Goal: Information Seeking & Learning: Learn about a topic

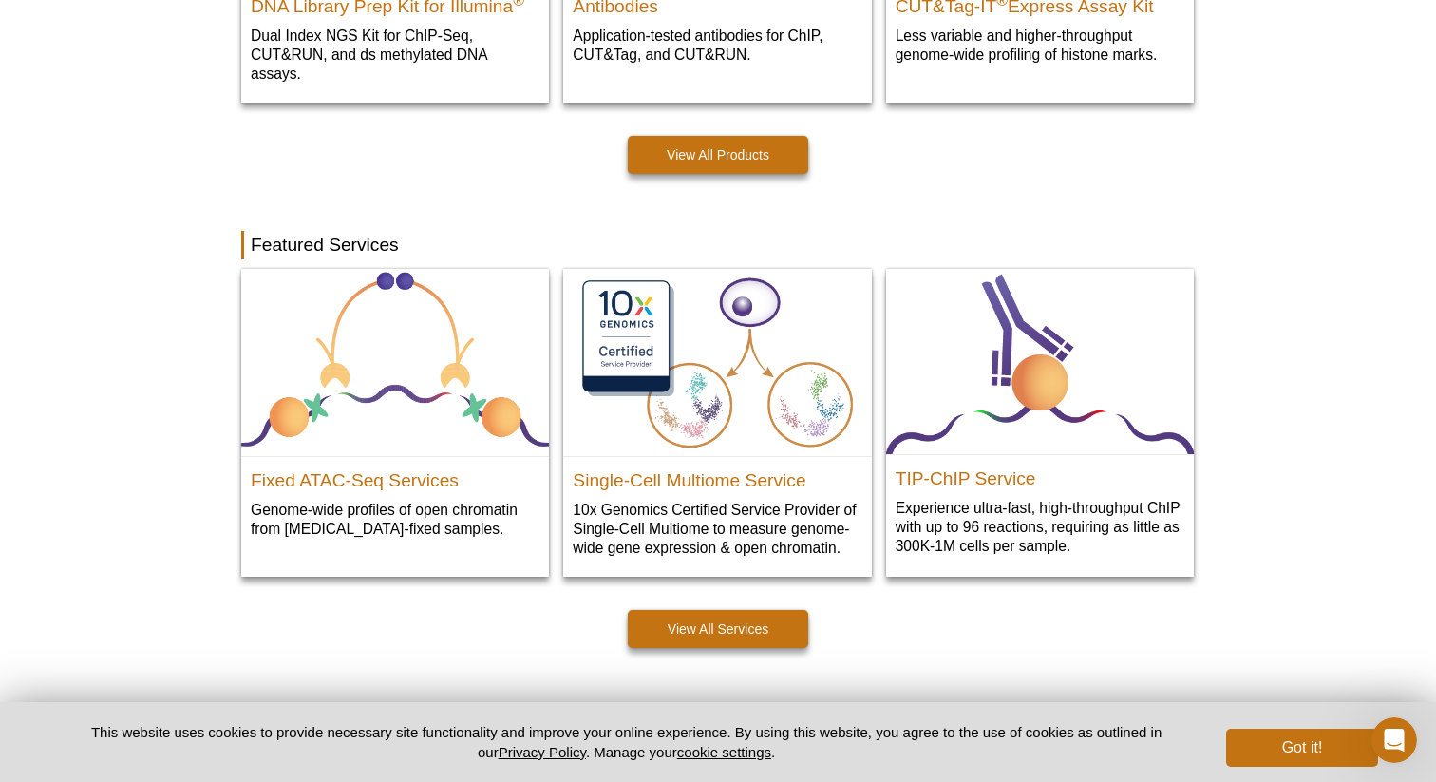
scroll to position [783, 0]
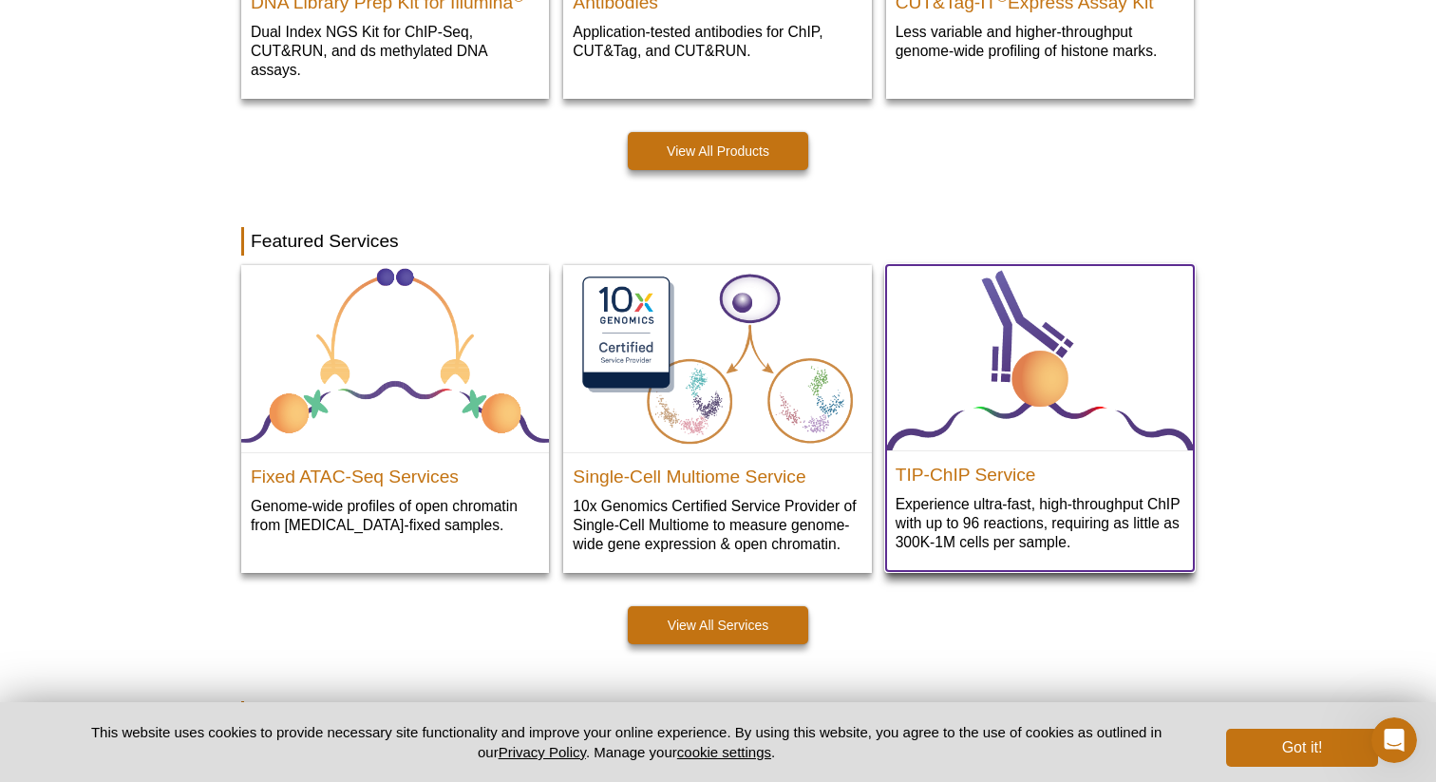
click at [1012, 427] on img at bounding box center [1040, 358] width 308 height 186
click at [980, 472] on h2 "TIP-ChIP Service" at bounding box center [1039, 470] width 289 height 28
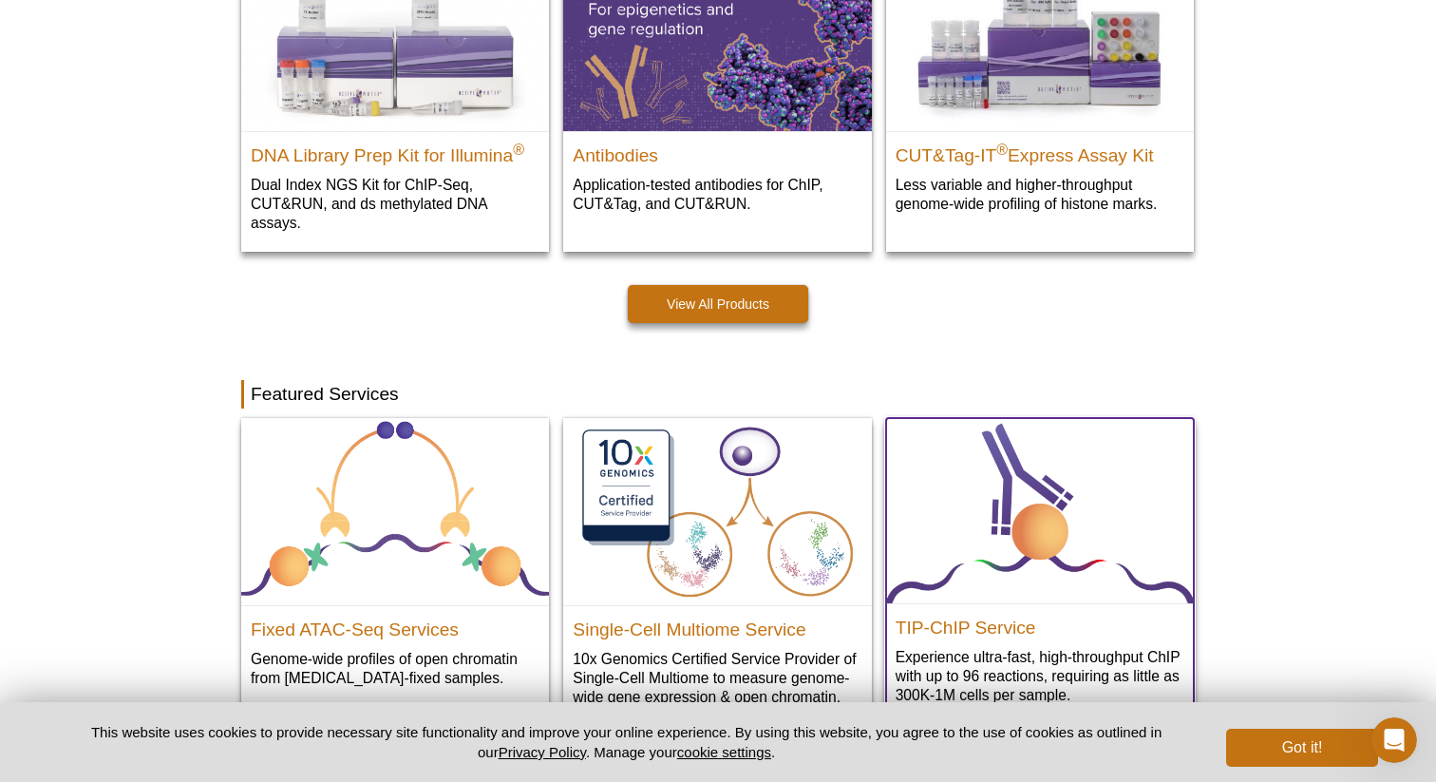
scroll to position [631, 0]
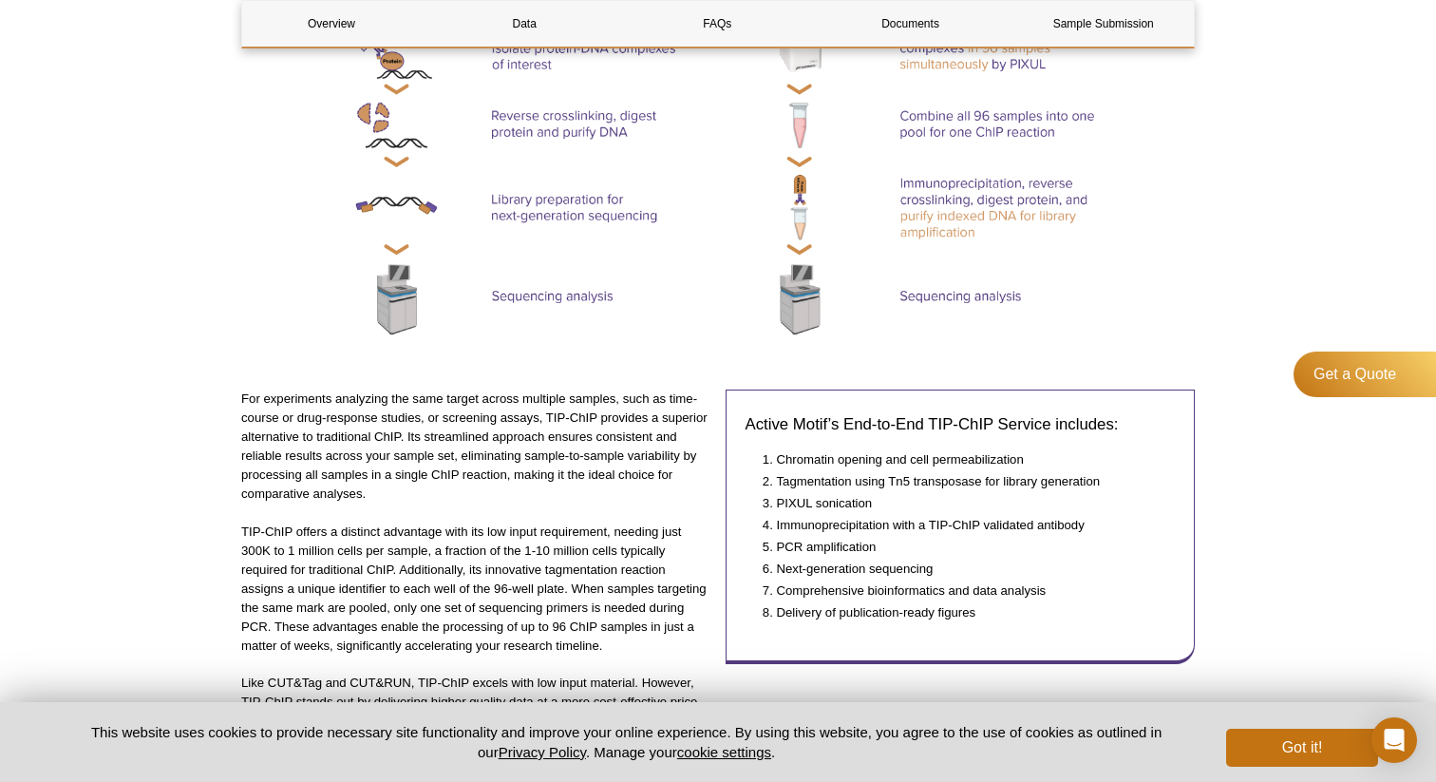
scroll to position [1142, 0]
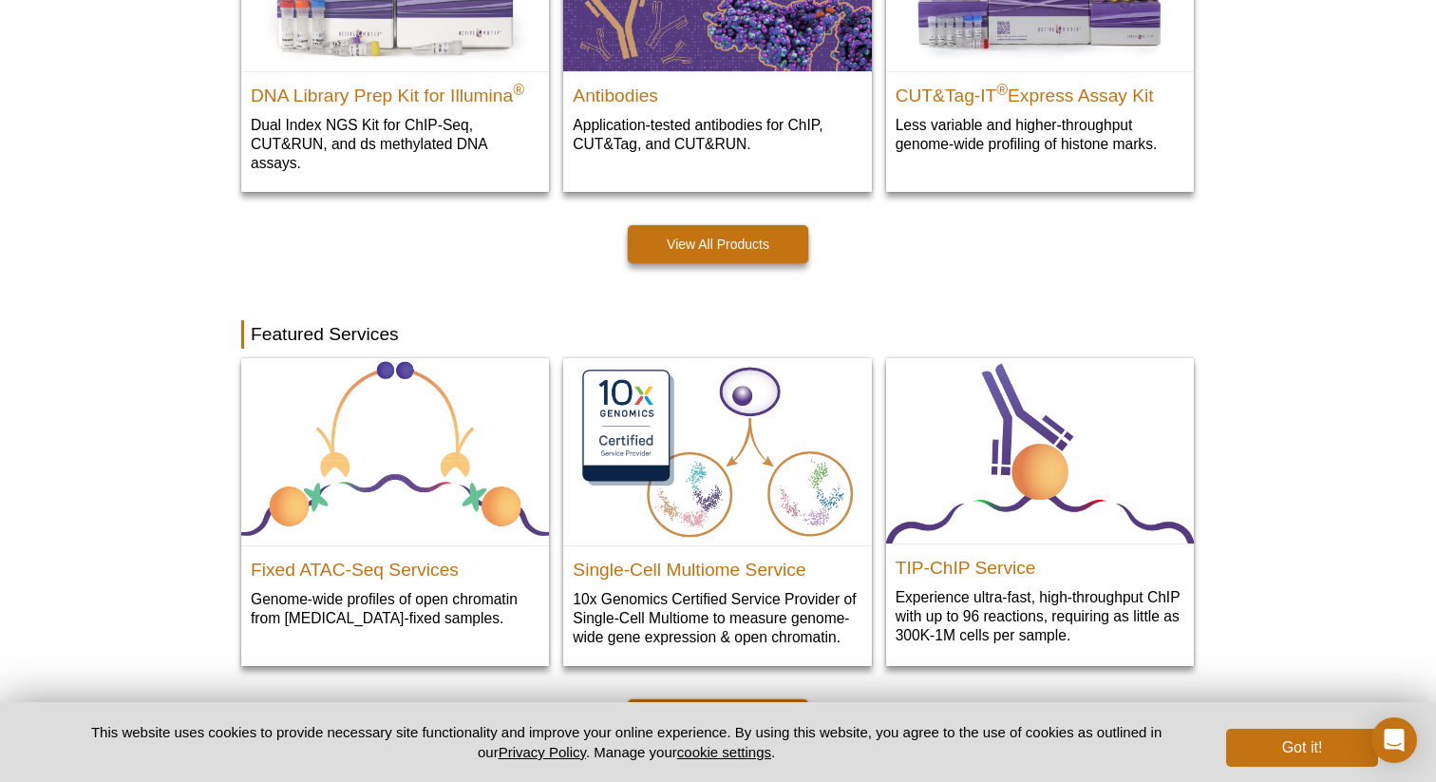
scroll to position [689, 0]
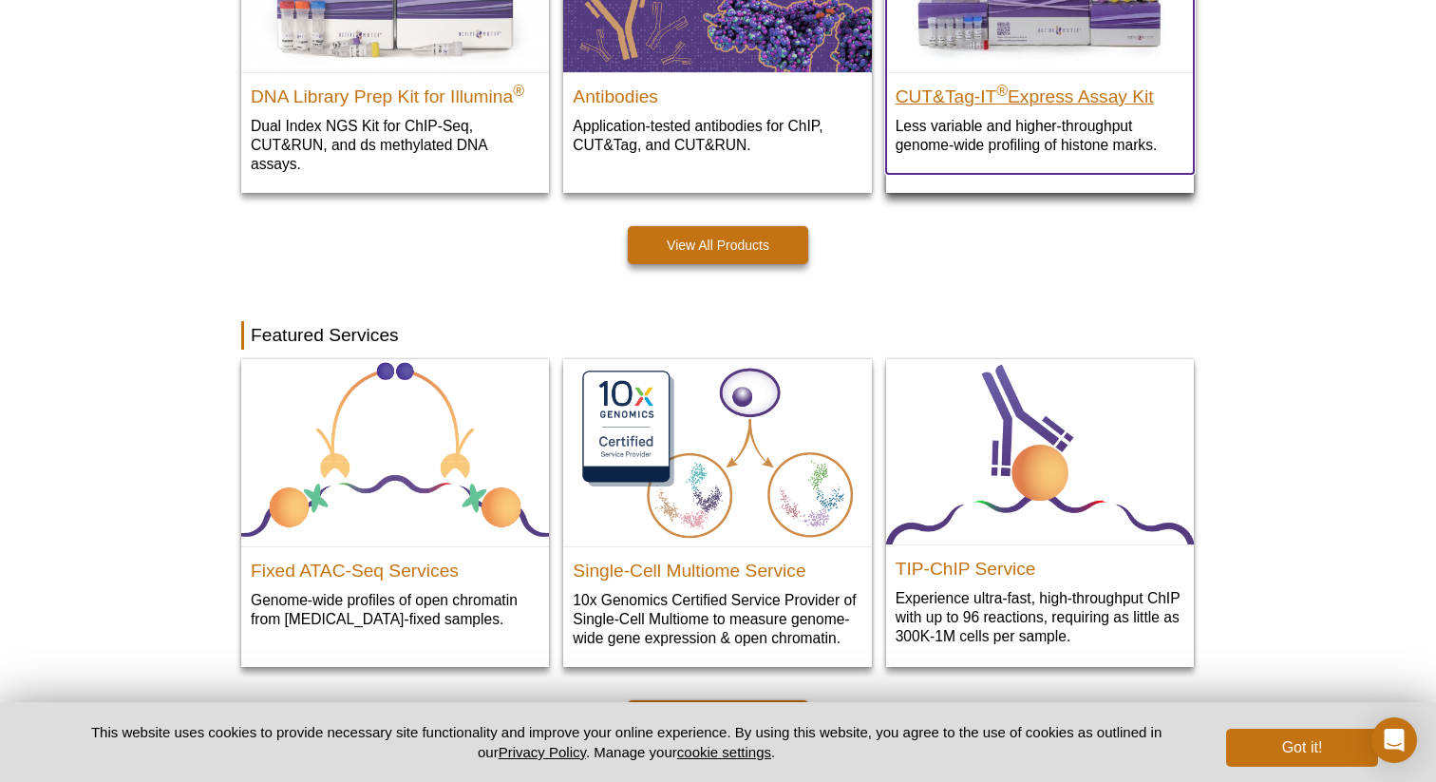
click at [1052, 100] on h2 "CUT&Tag-IT ® Express Assay Kit" at bounding box center [1039, 92] width 289 height 28
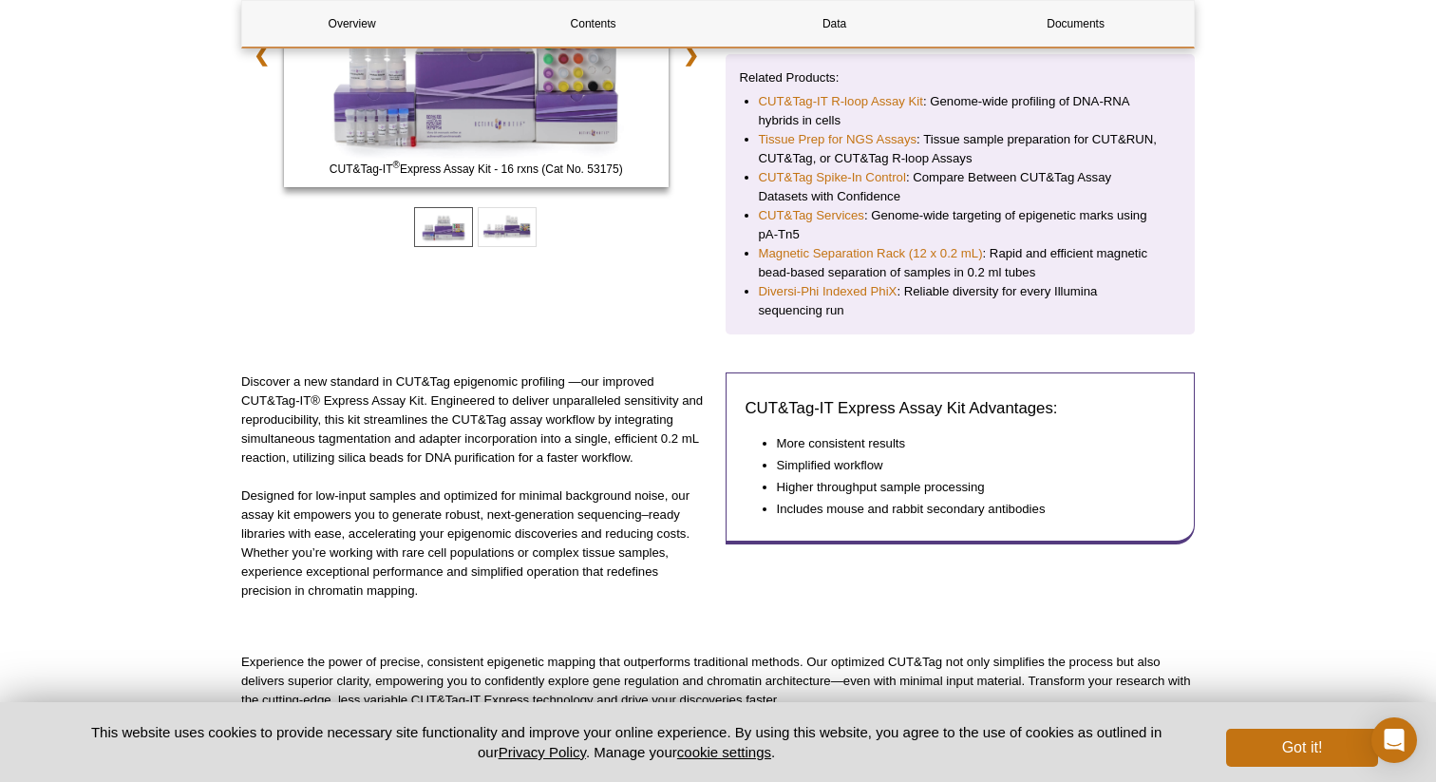
scroll to position [409, 0]
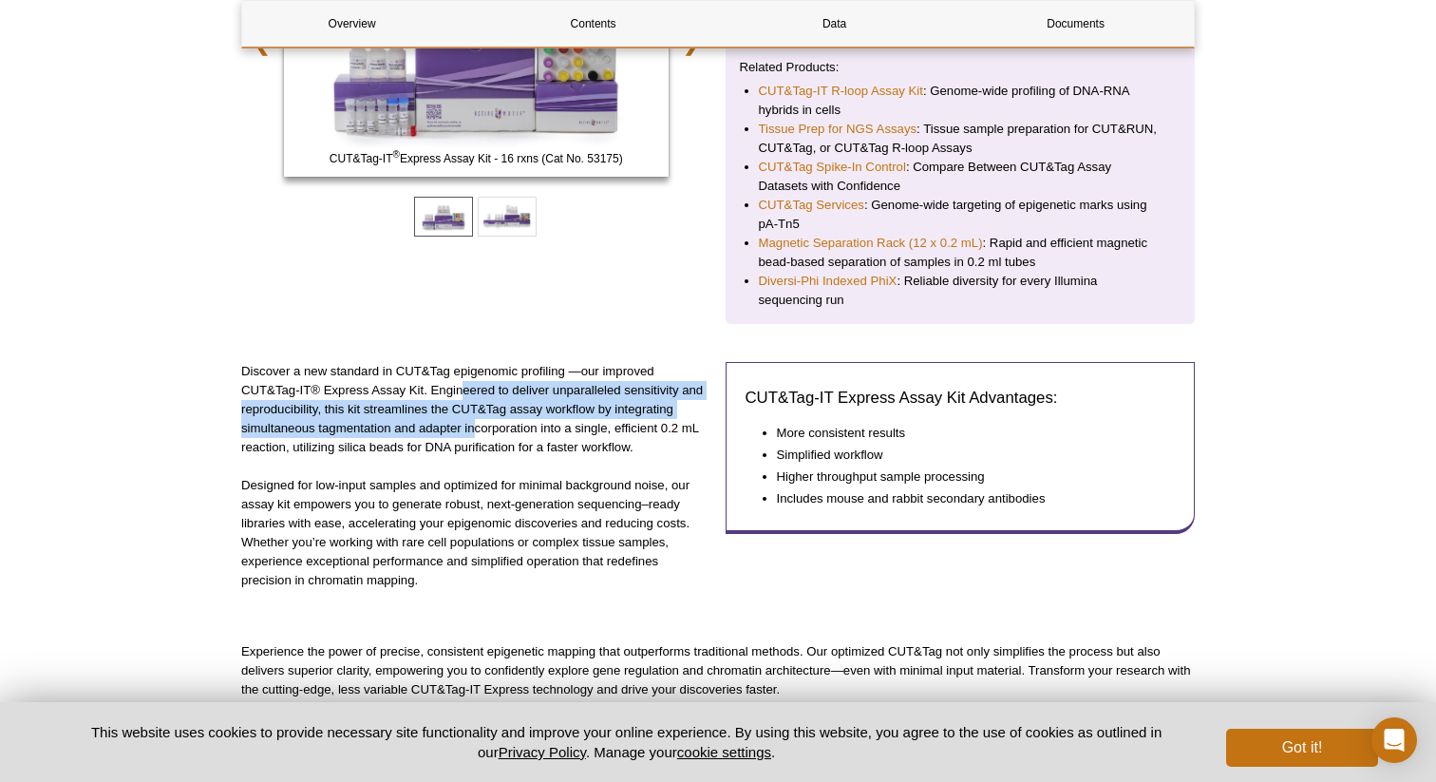
drag, startPoint x: 463, startPoint y: 399, endPoint x: 476, endPoint y: 433, distance: 36.3
click at [476, 433] on p "Discover a new standard in CUT&Tag epigenomic profiling —our improved CUT&Tag-I…" at bounding box center [476, 409] width 470 height 95
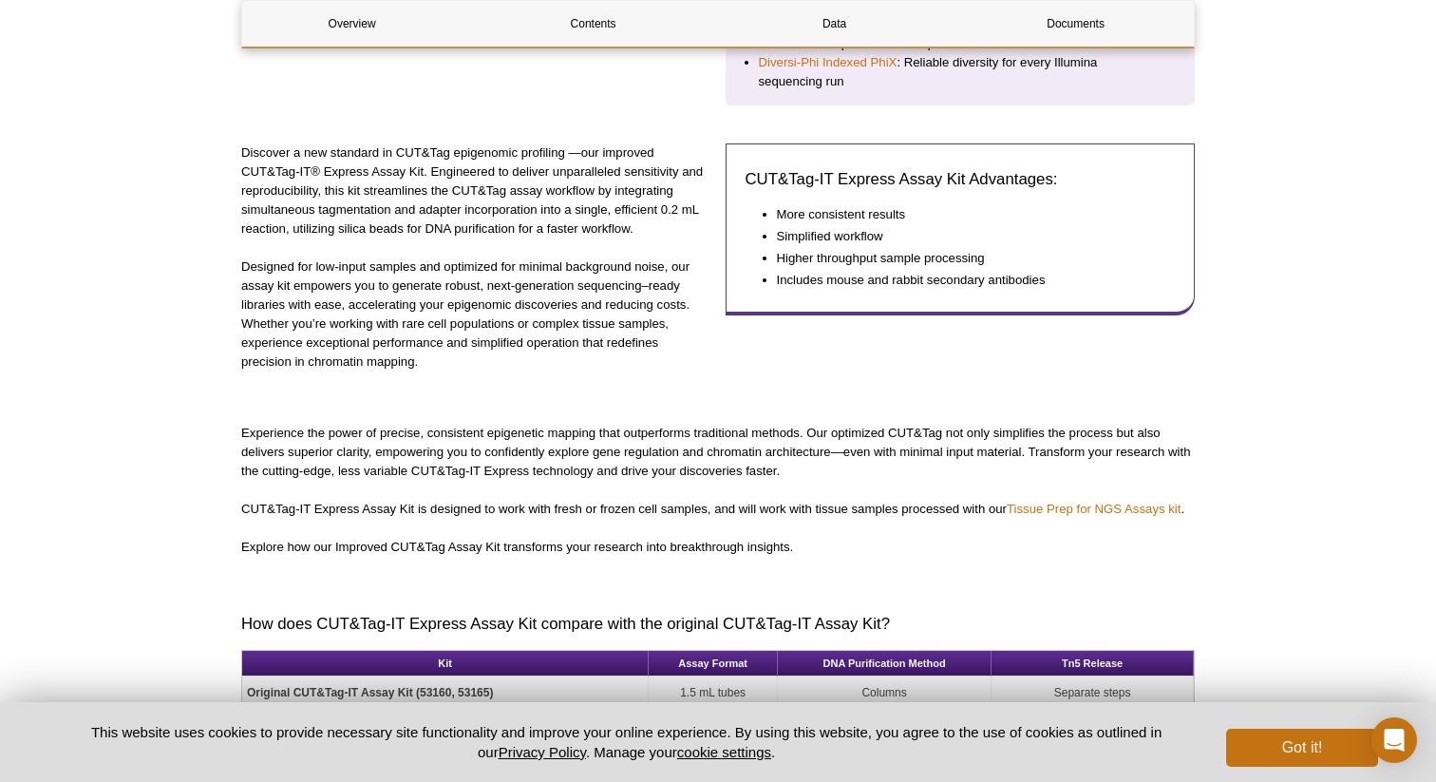
scroll to position [629, 0]
click at [726, 458] on p "Experience the power of precise, consistent epigenetic mapping that outperforms…" at bounding box center [717, 451] width 953 height 57
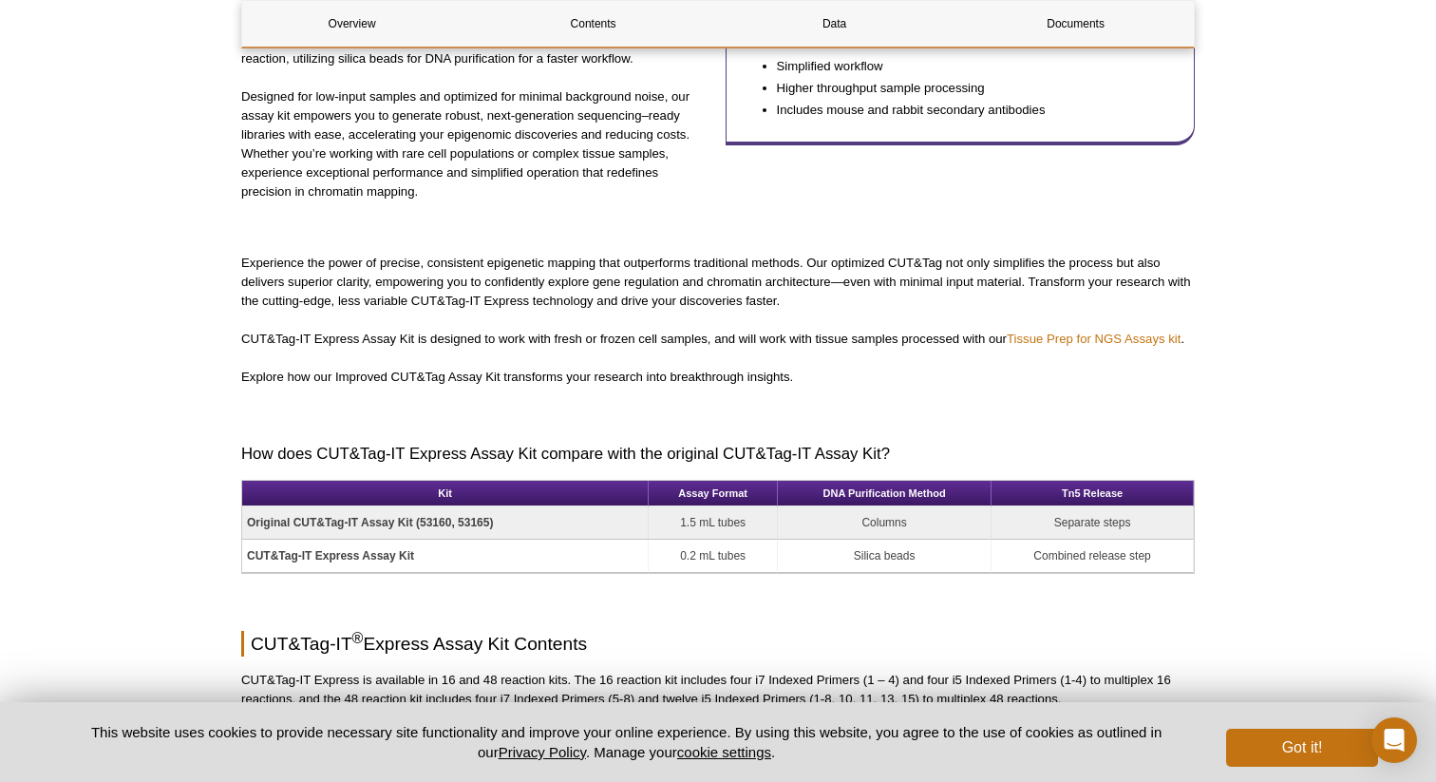
scroll to position [866, 0]
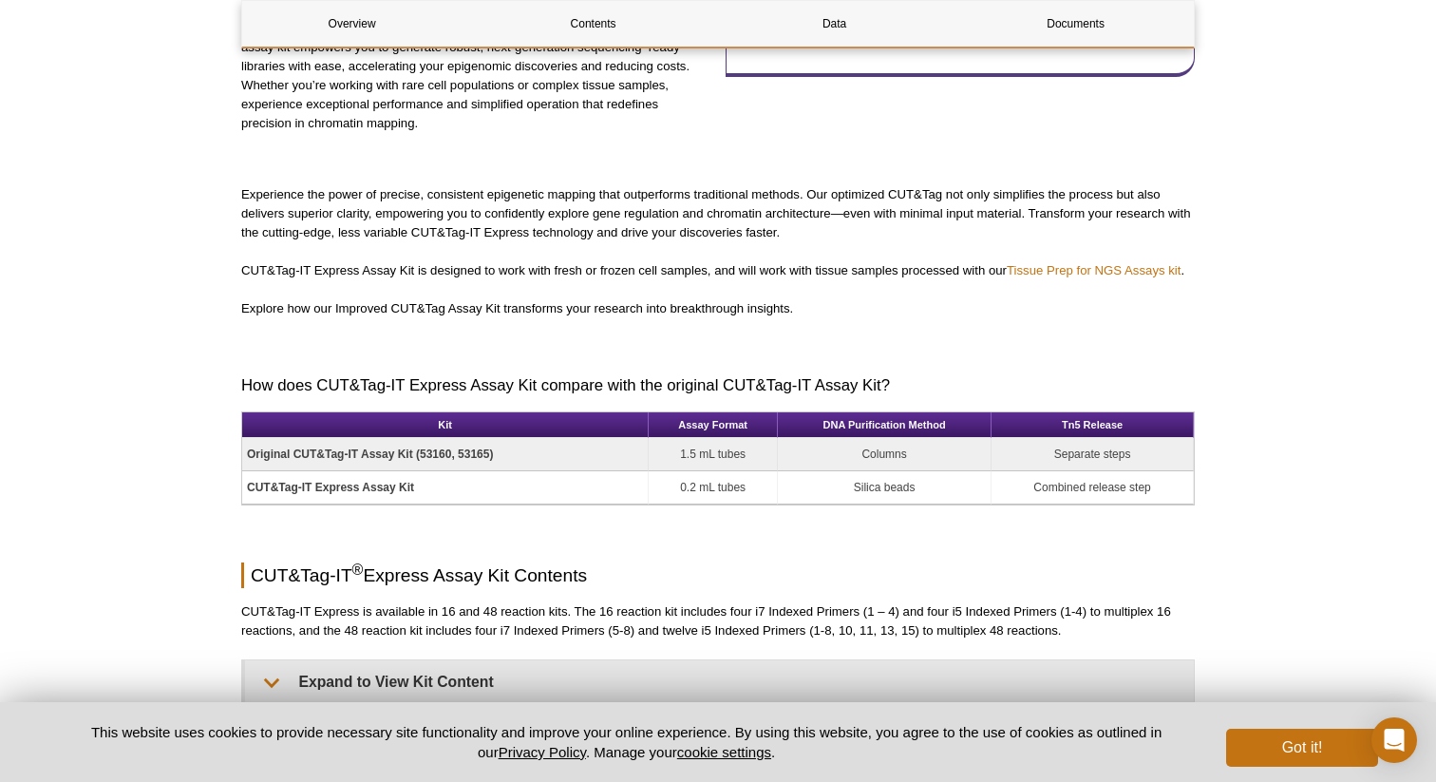
click at [353, 489] on strong "CUT&Tag-IT Express Assay Kit" at bounding box center [330, 486] width 167 height 13
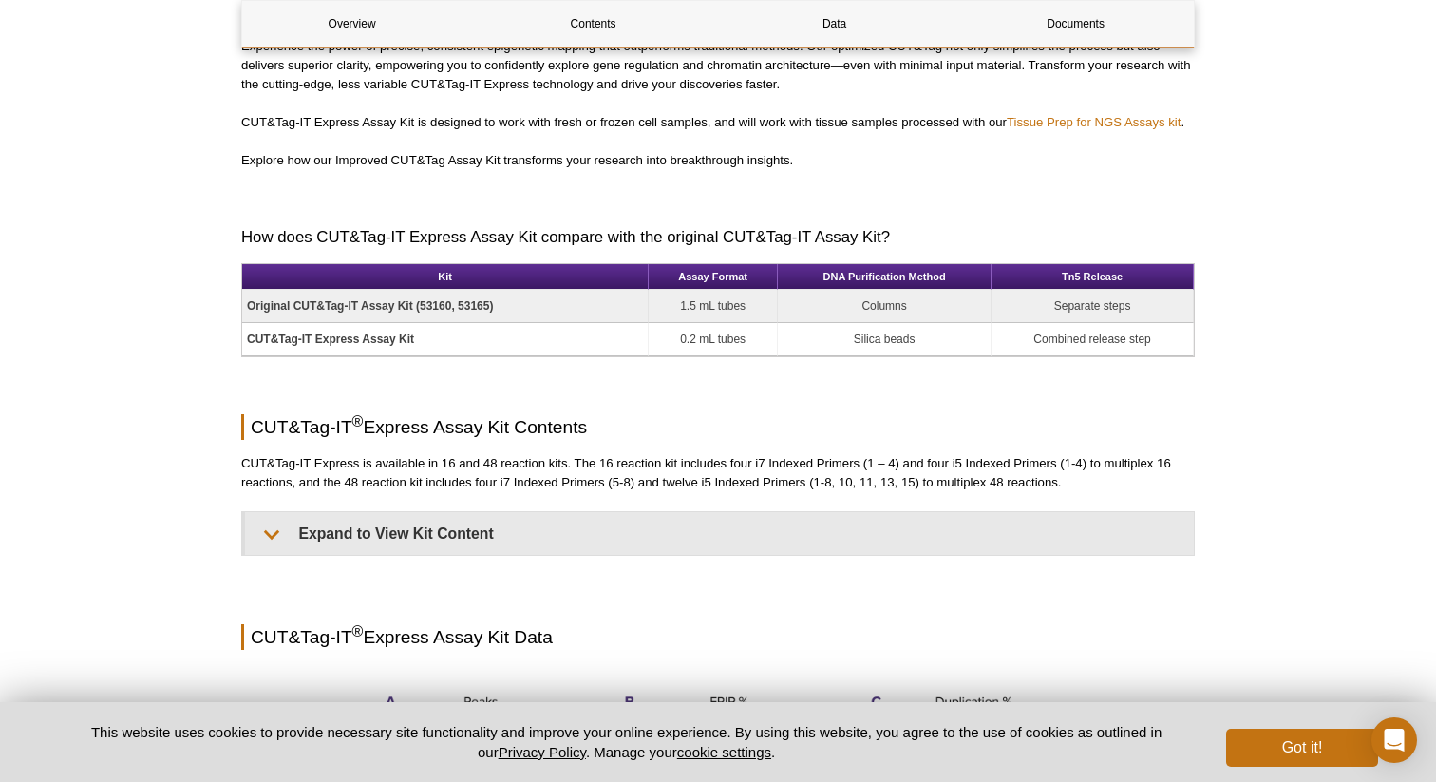
scroll to position [1012, 0]
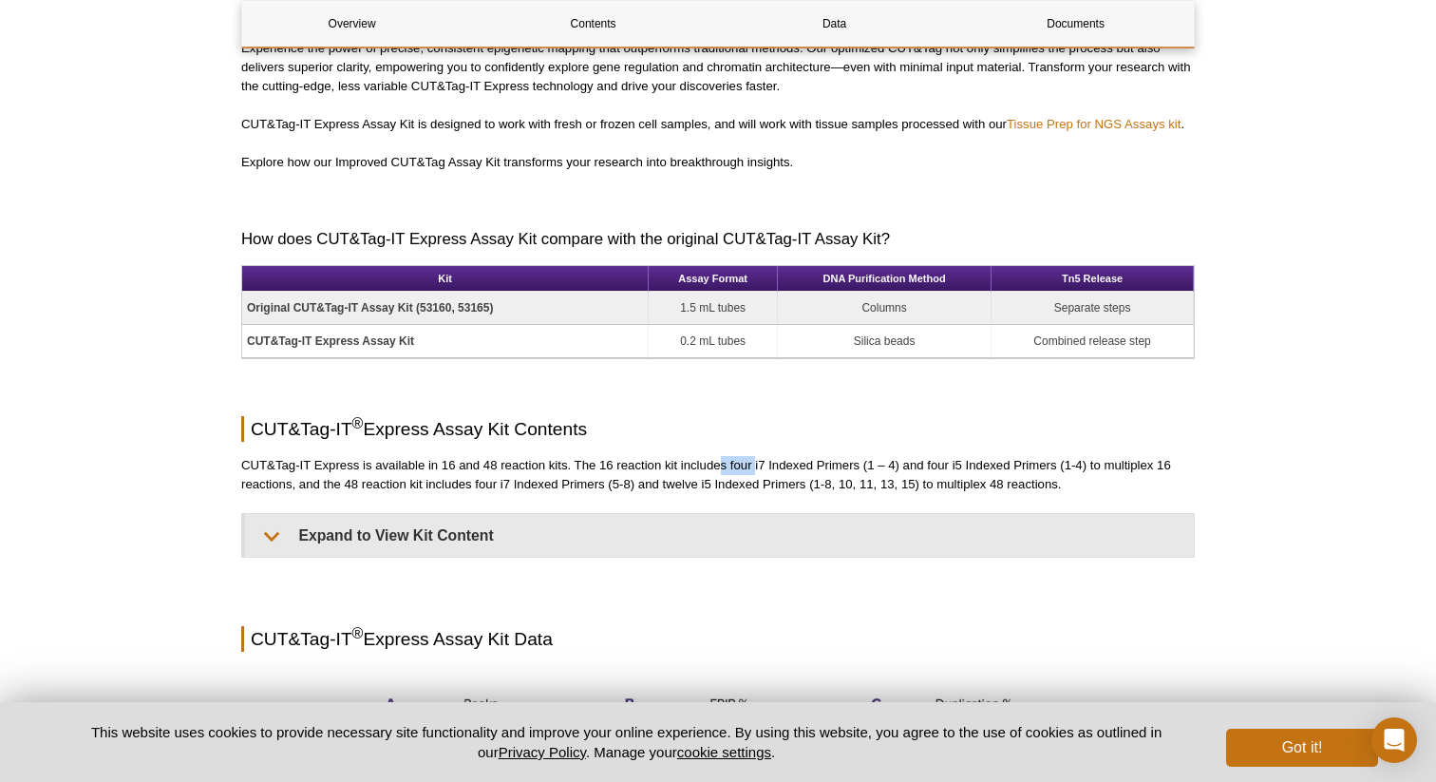
drag, startPoint x: 720, startPoint y: 467, endPoint x: 755, endPoint y: 467, distance: 35.1
click at [755, 467] on p "CUT&Tag-IT Express is available in 16 and 48 reaction kits. The 16 reaction kit…" at bounding box center [717, 475] width 953 height 38
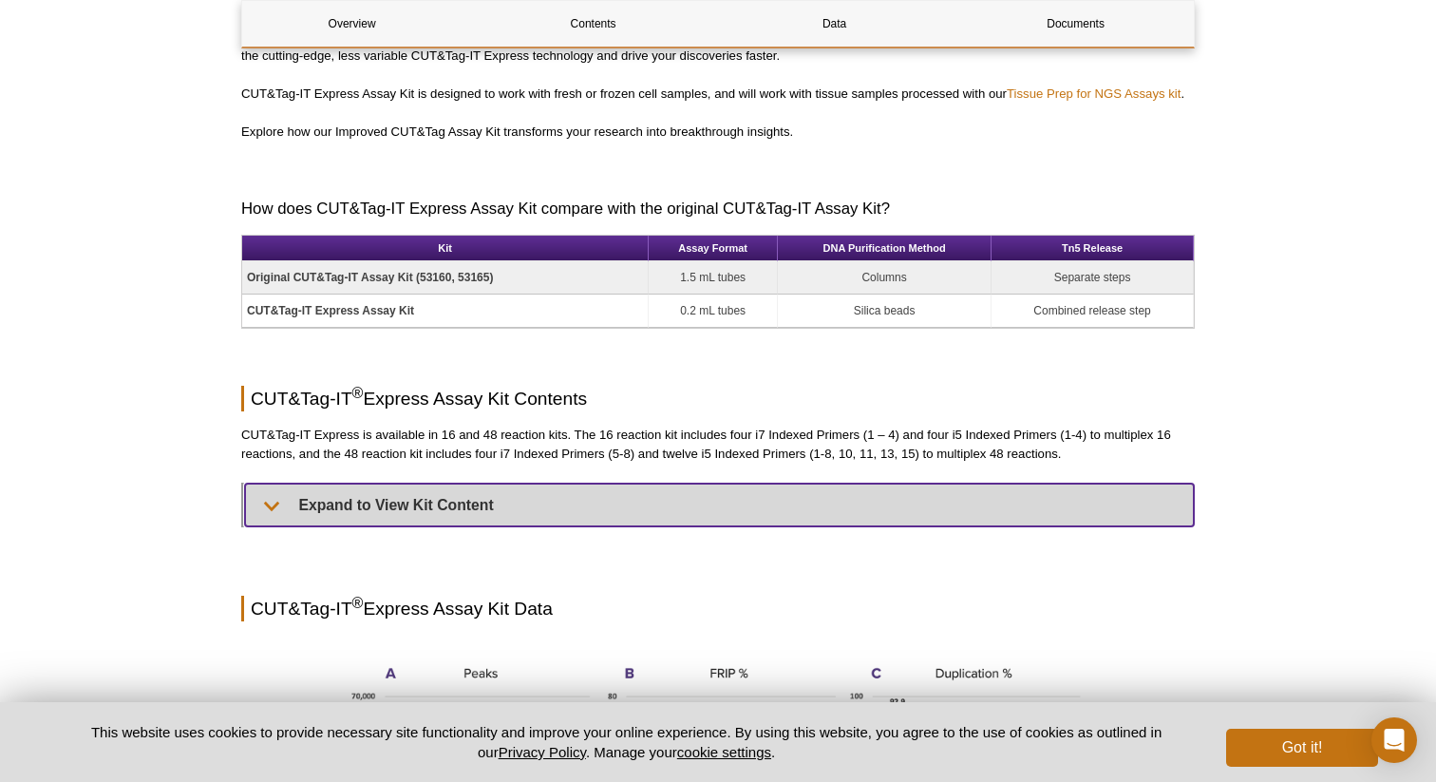
click at [344, 494] on summary "Expand to View Kit Content" at bounding box center [719, 504] width 949 height 43
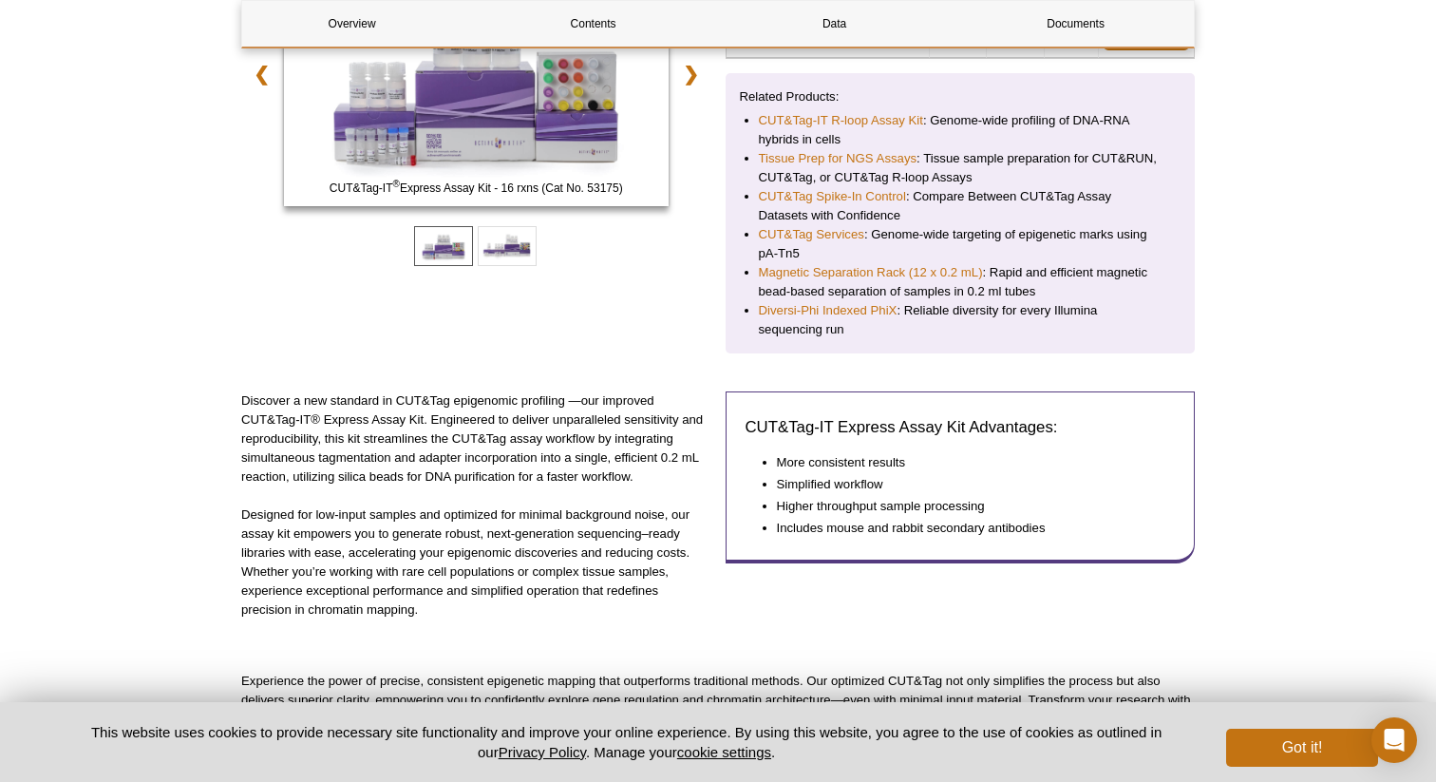
scroll to position [0, 0]
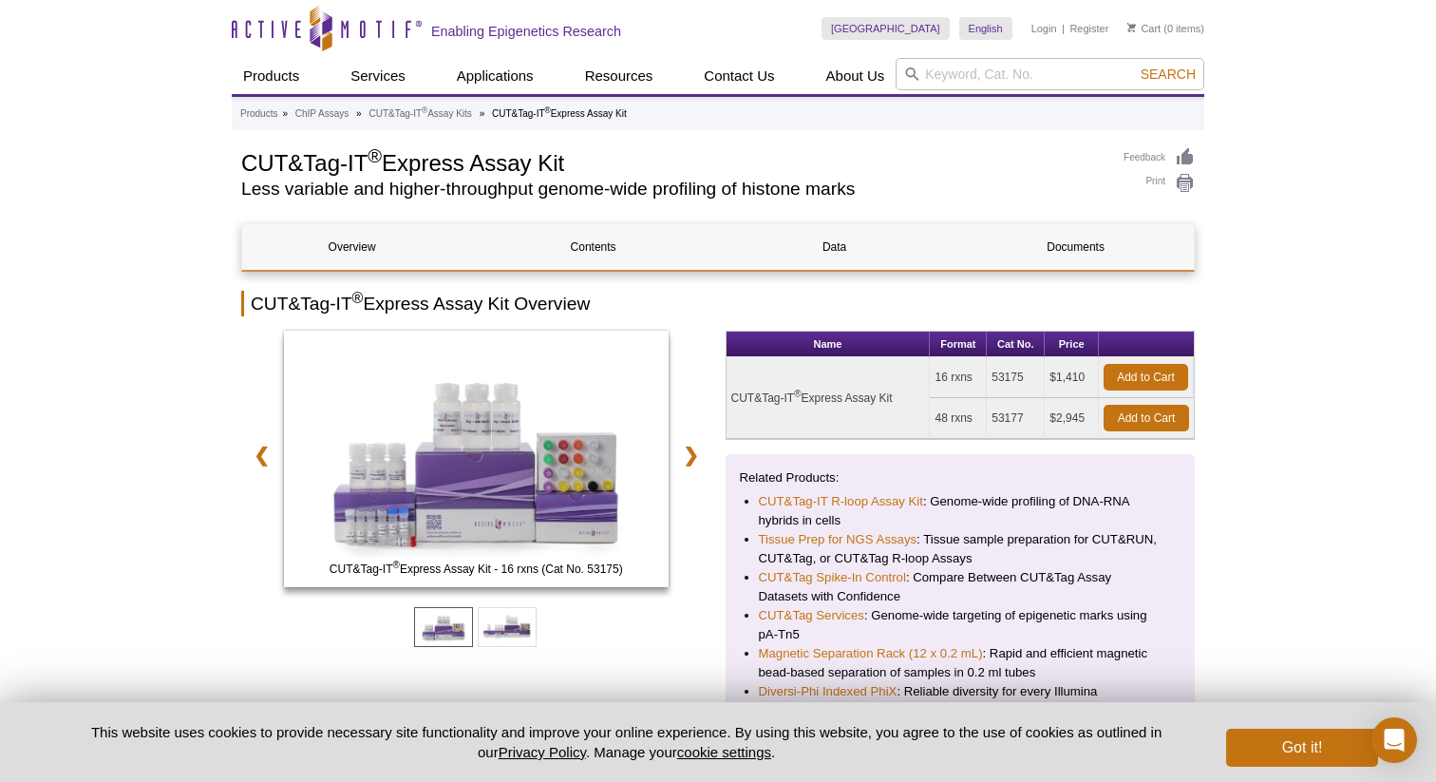
click at [717, 175] on h1 "CUT&Tag-IT ® Express Assay Kit" at bounding box center [672, 161] width 863 height 28
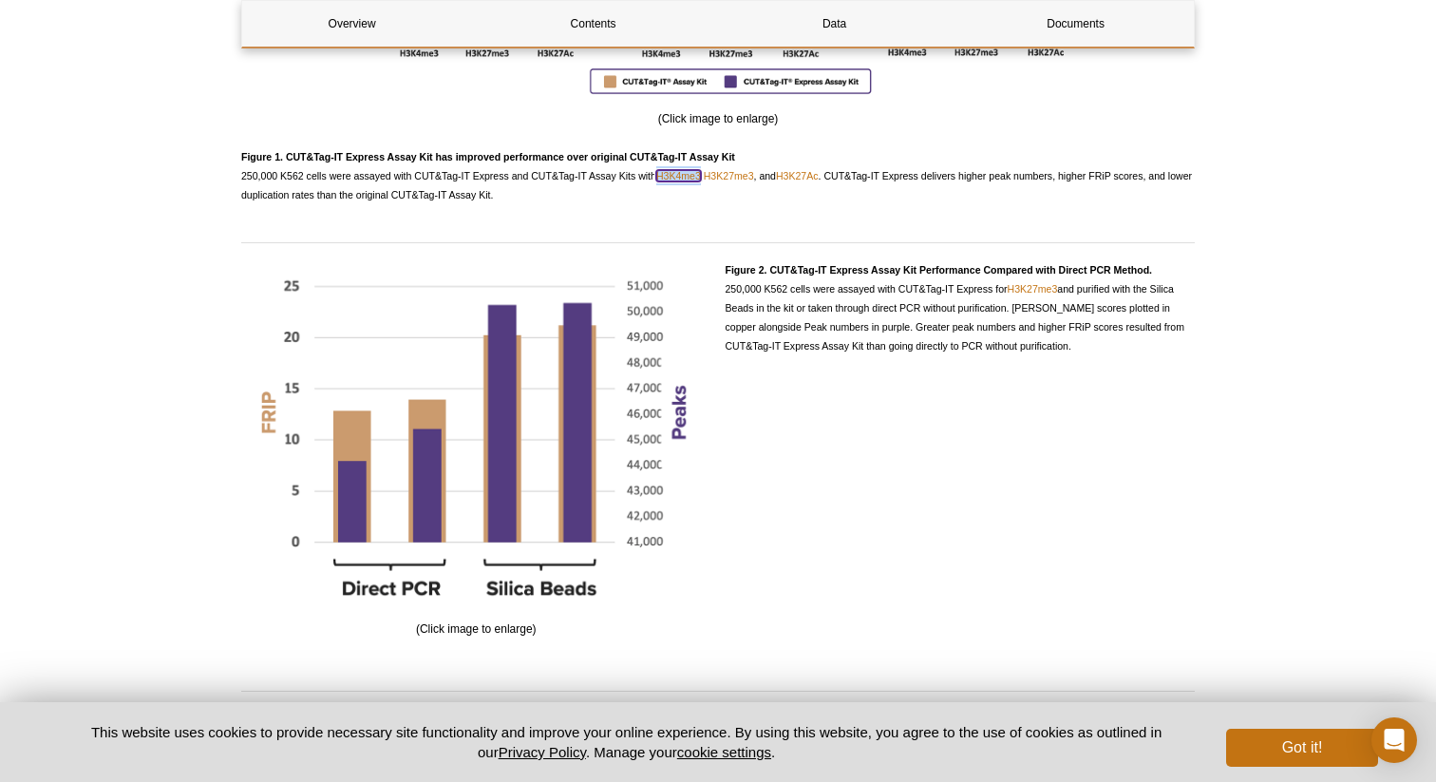
scroll to position [3374, 0]
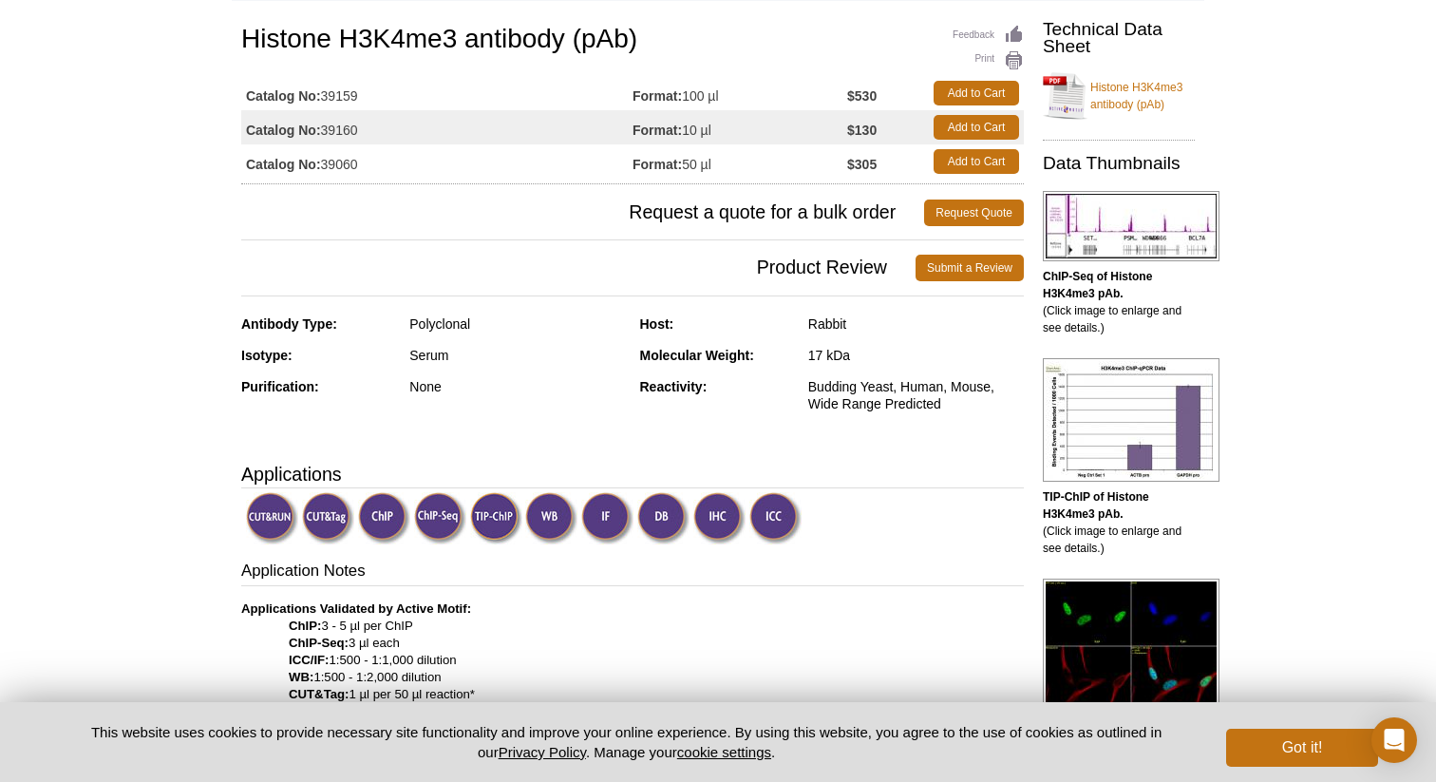
scroll to position [132, 0]
